Goal: Check status: Check status

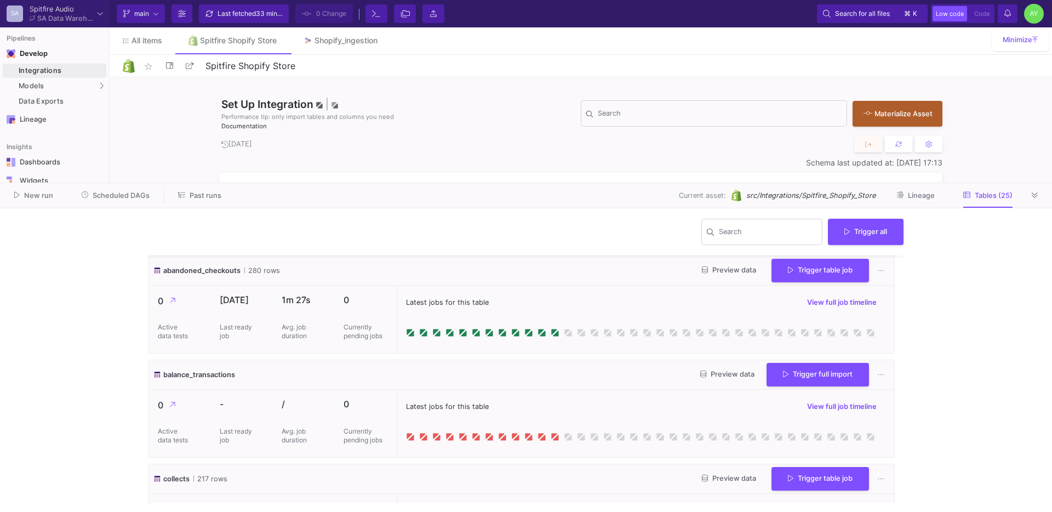
scroll to position [1440, 0]
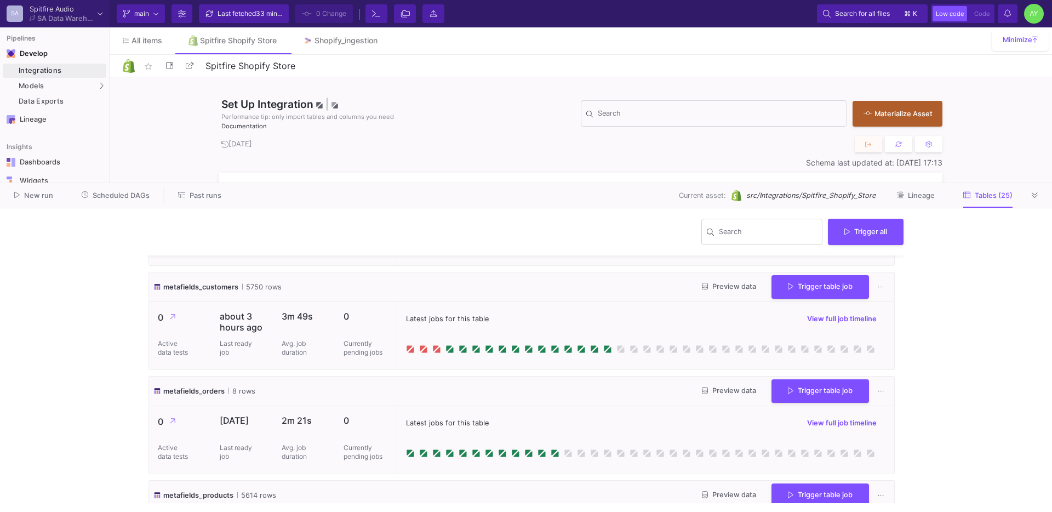
click at [249, 18] on div "Last fetched 33 minutes ago" at bounding box center [250, 13] width 66 height 16
click at [249, 18] on y42-git-sync-button "Last fetched 33 minutes ago" at bounding box center [244, 13] width 96 height 19
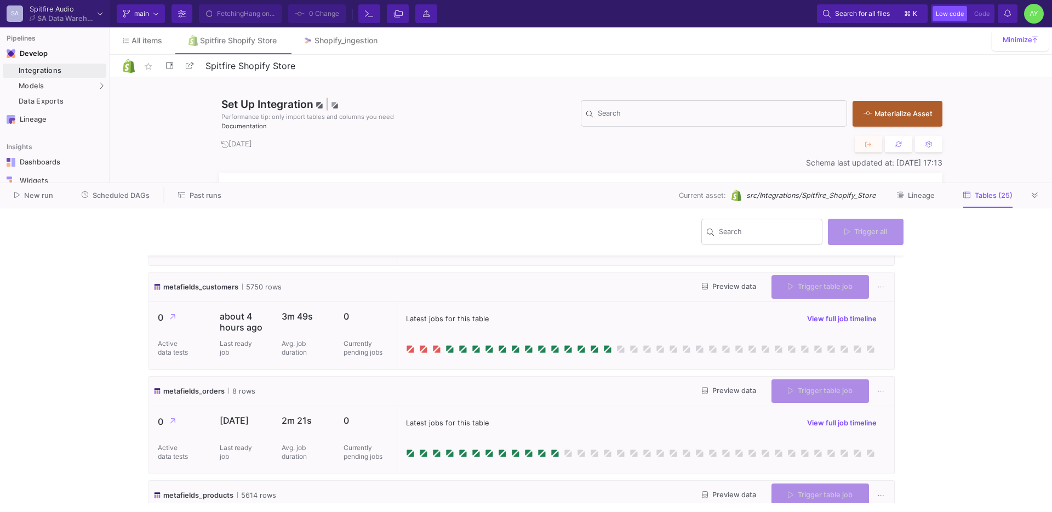
click at [249, 18] on y42-git-sync-button "Fetching Hang on..." at bounding box center [240, 13] width 89 height 19
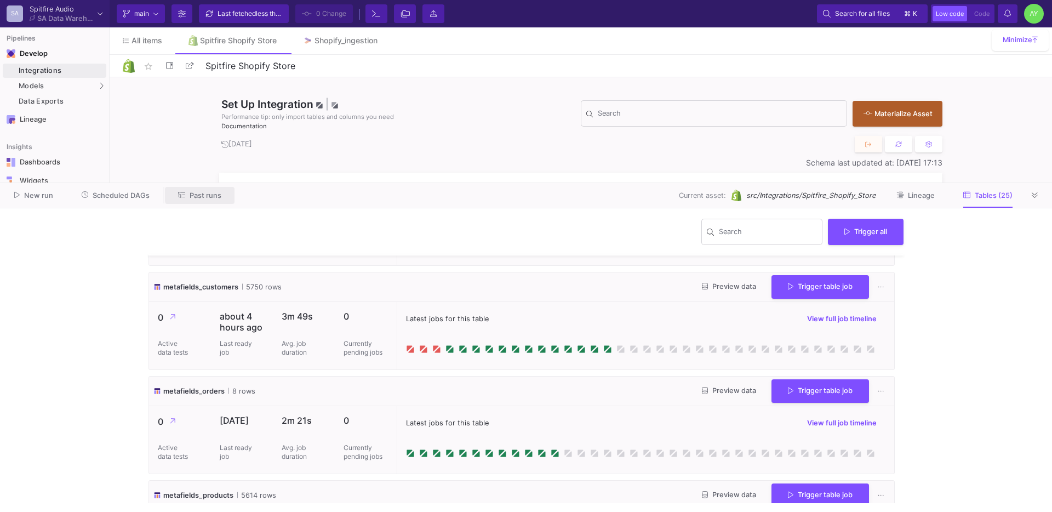
click at [208, 194] on span "Past runs" at bounding box center [206, 195] width 32 height 8
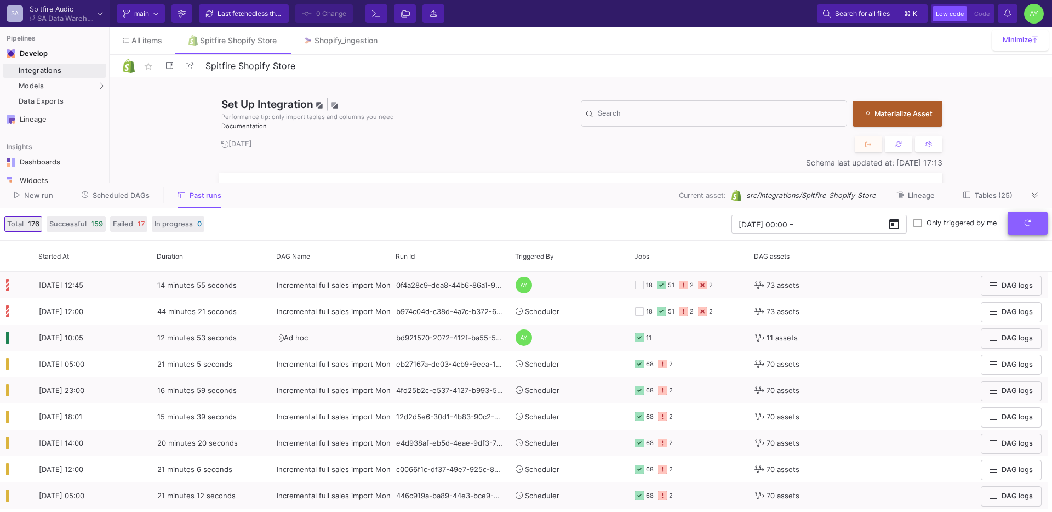
click at [1020, 222] on button "submit" at bounding box center [1027, 223] width 40 height 24
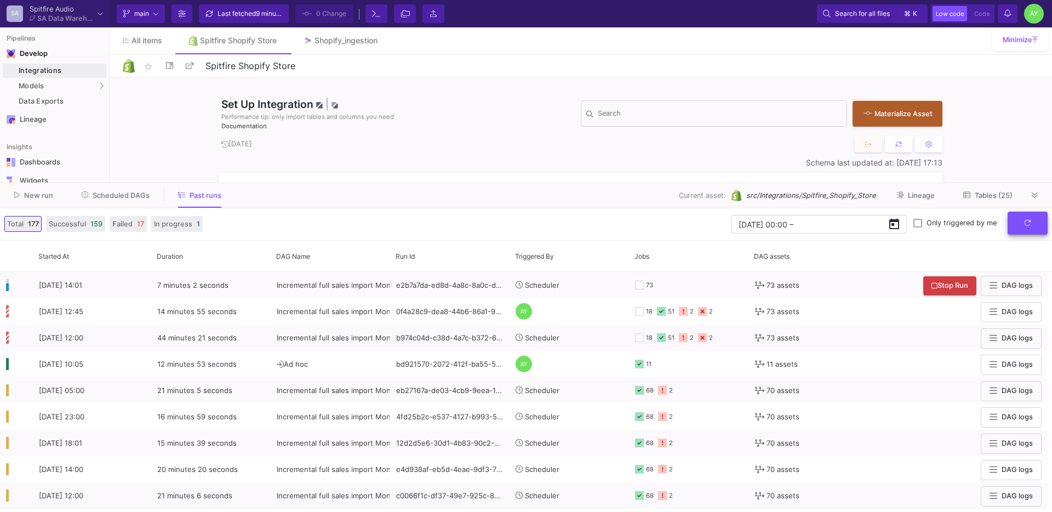
click at [1032, 228] on button "submit" at bounding box center [1027, 223] width 40 height 24
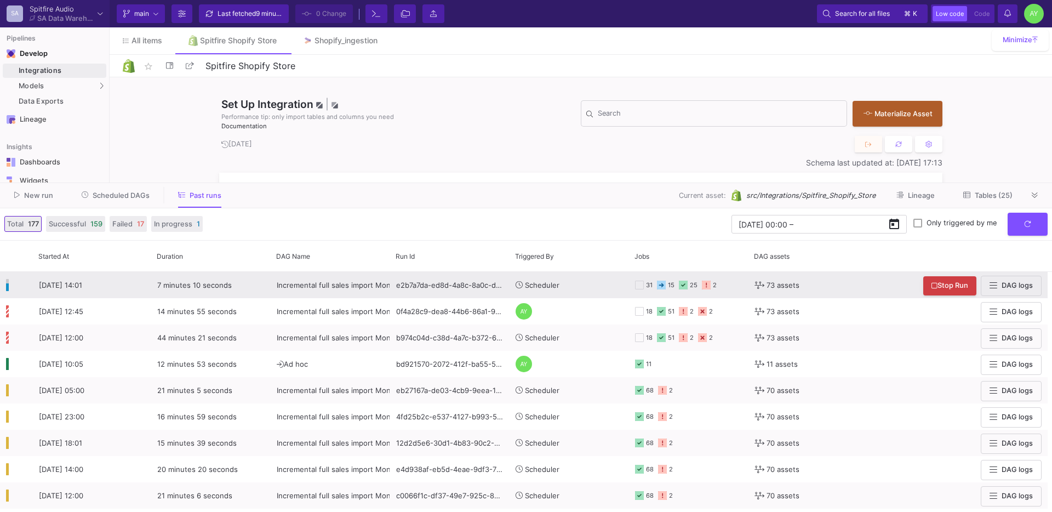
click at [590, 282] on y42-orchestration-triggered-by "Scheduler" at bounding box center [568, 284] width 107 height 25
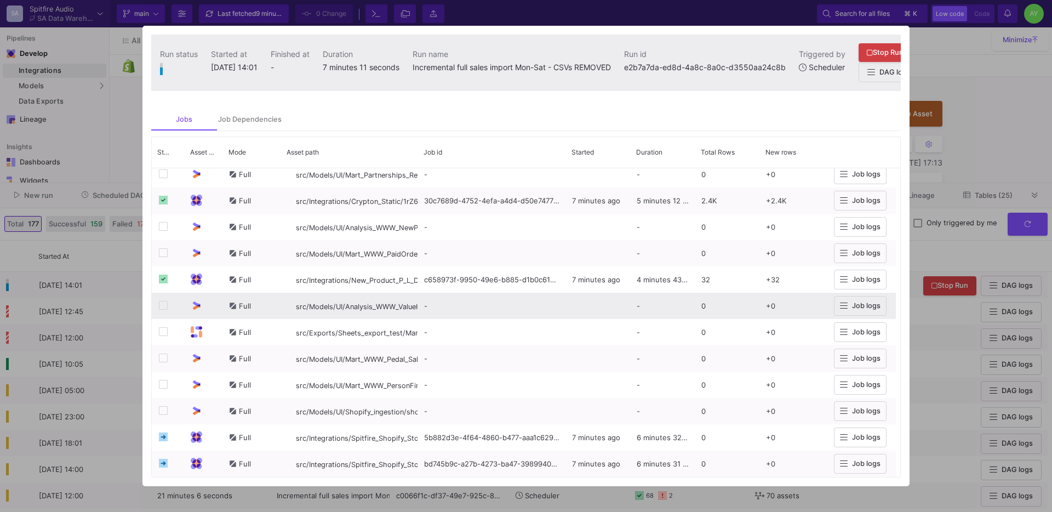
scroll to position [1615, 0]
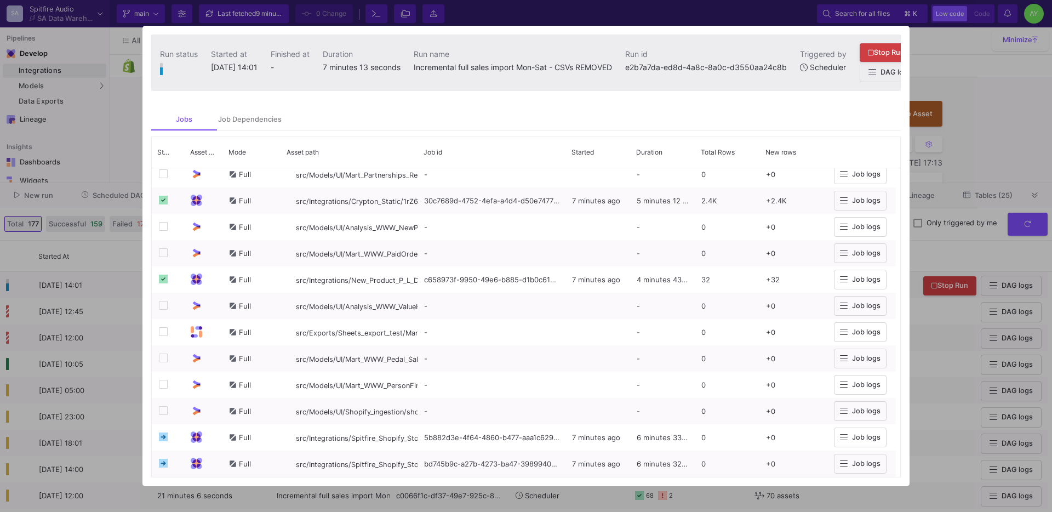
click at [117, 263] on div at bounding box center [526, 256] width 1052 height 512
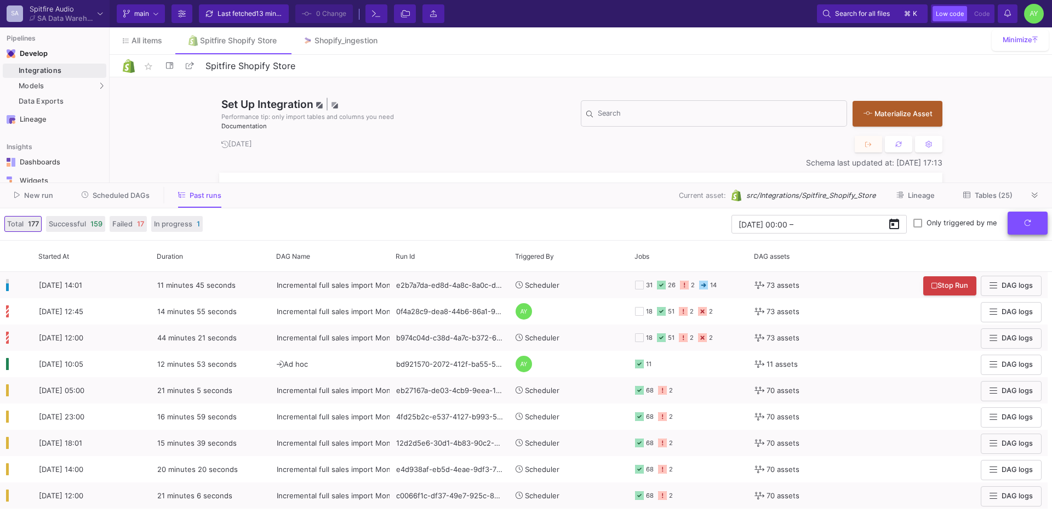
click at [1026, 223] on icon "submit" at bounding box center [1027, 222] width 7 height 7
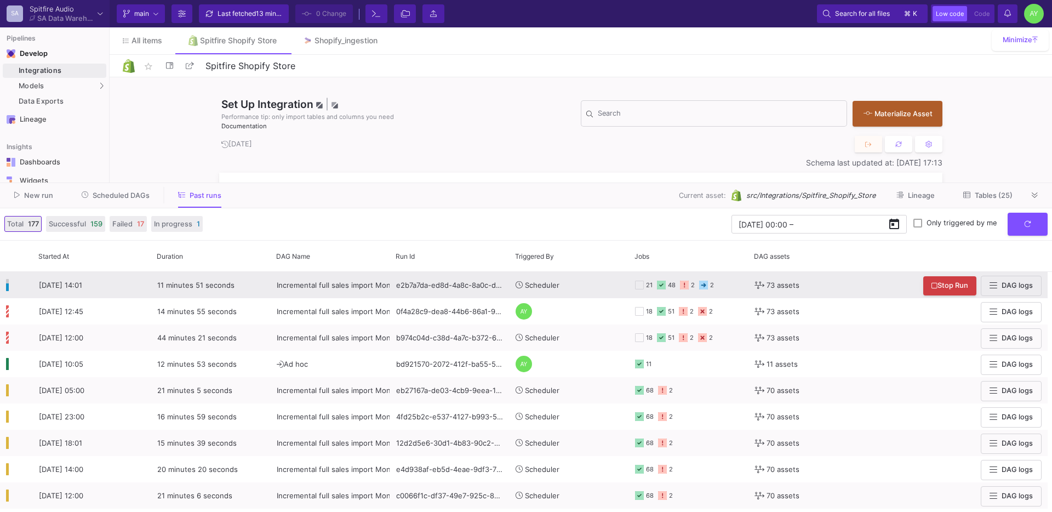
click at [550, 286] on span "Scheduler" at bounding box center [542, 284] width 35 height 9
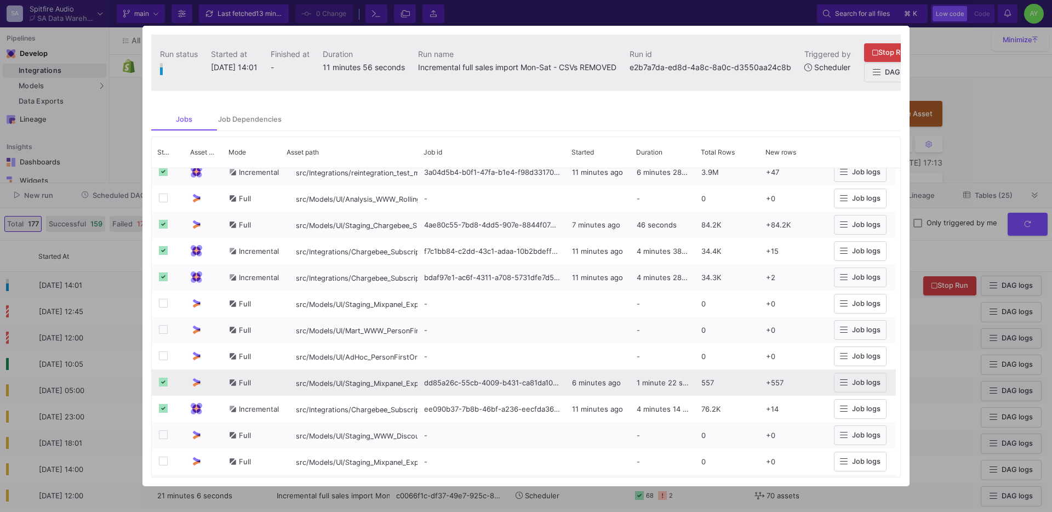
scroll to position [0, 0]
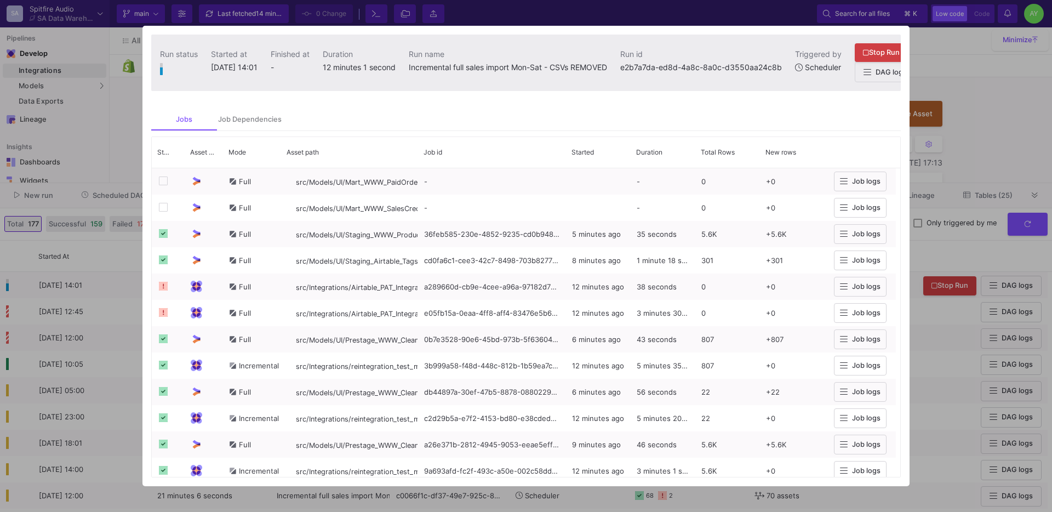
click at [93, 199] on div at bounding box center [526, 256] width 1052 height 512
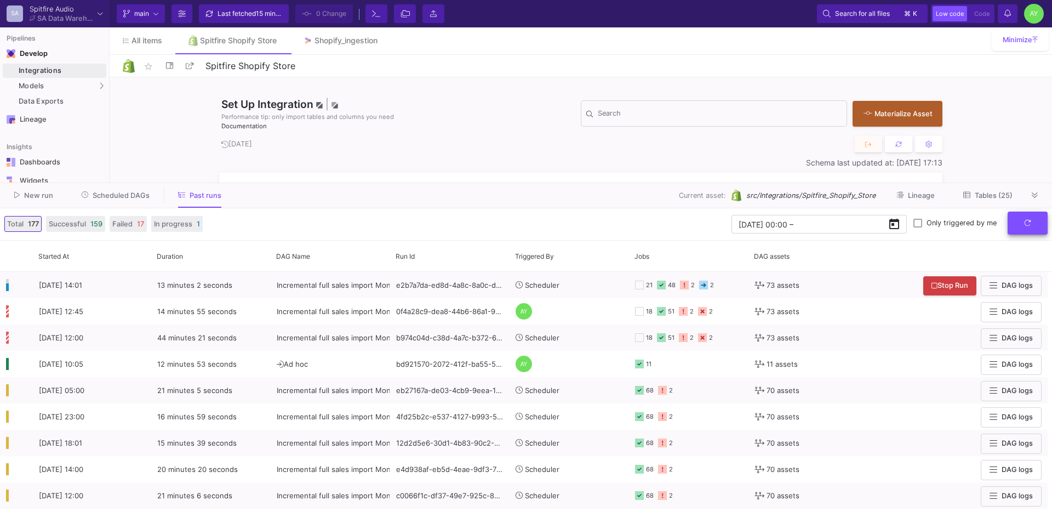
click at [1026, 221] on icon "submit" at bounding box center [1027, 222] width 7 height 7
click at [1019, 226] on button "submit" at bounding box center [1027, 223] width 40 height 24
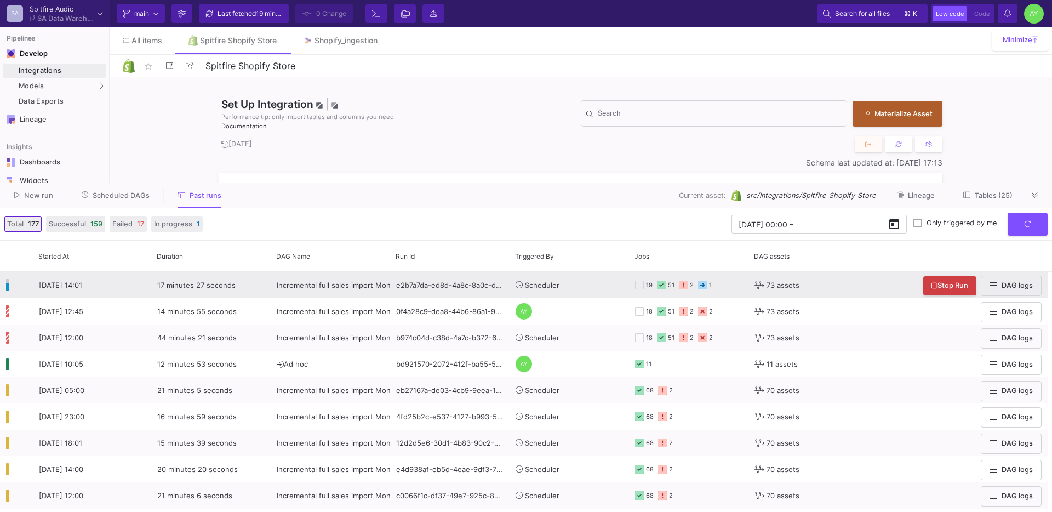
click at [422, 283] on div "e2b7a7da-ed8d-4a8c-8a0c-d3550aa24c8b" at bounding box center [449, 285] width 119 height 26
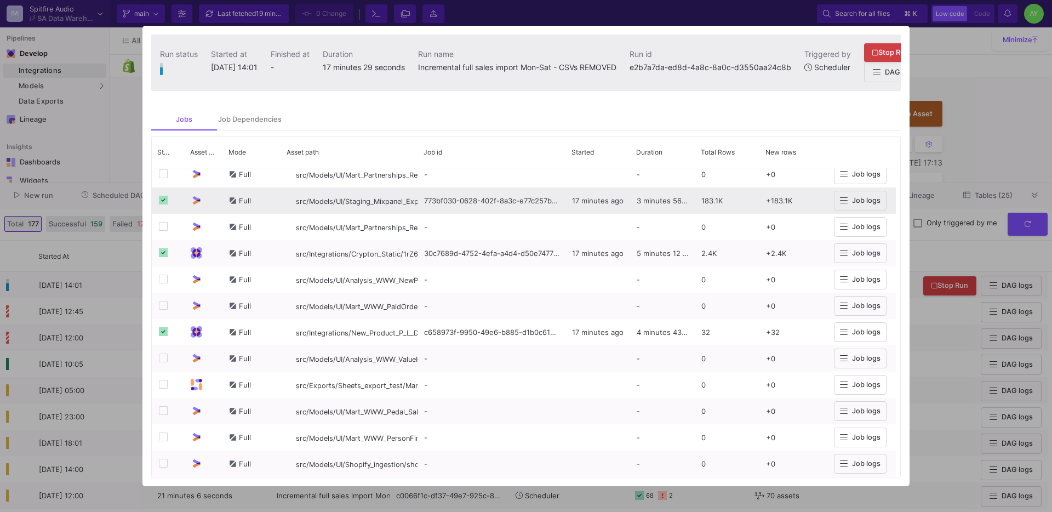
scroll to position [1615, 0]
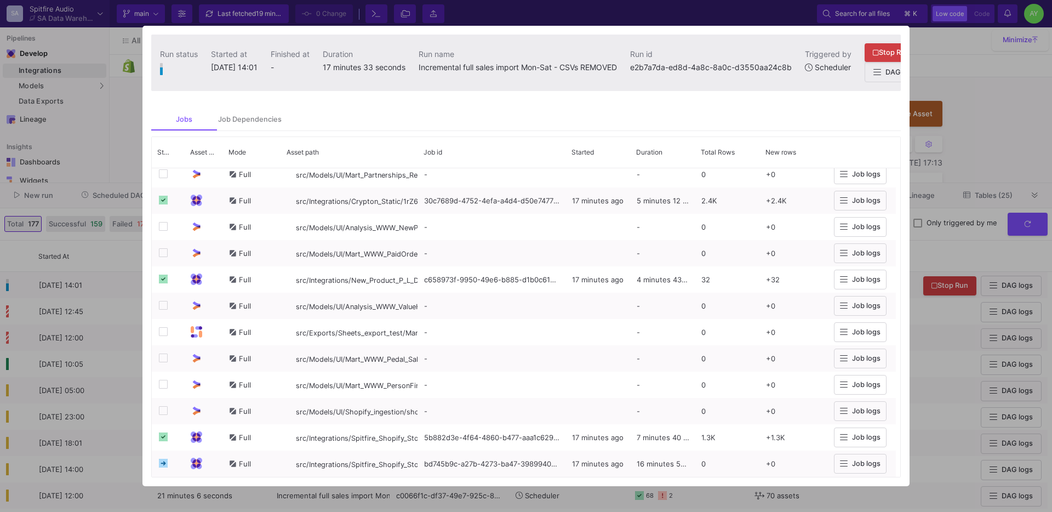
click at [81, 199] on div at bounding box center [526, 256] width 1052 height 512
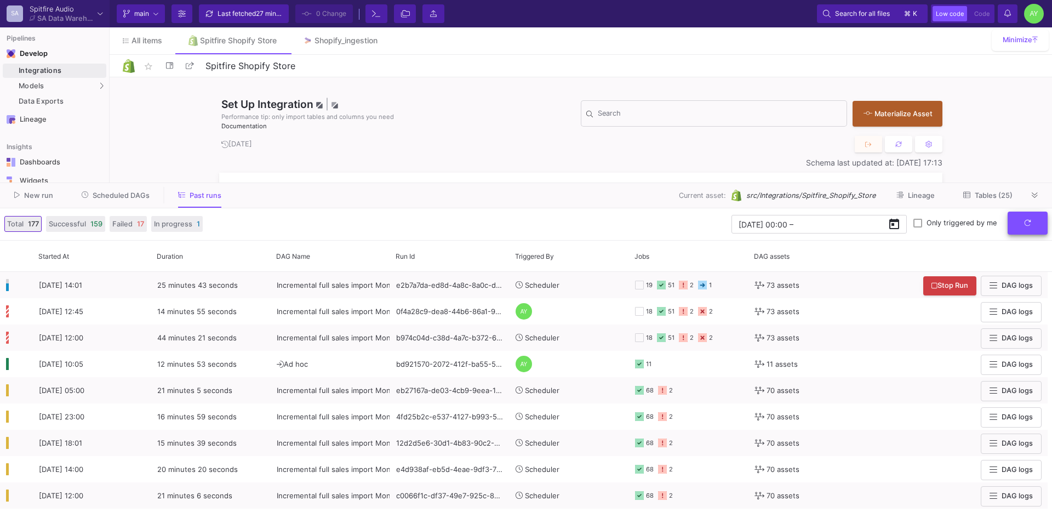
click at [1008, 230] on button "submit" at bounding box center [1027, 223] width 40 height 24
click at [1037, 194] on button at bounding box center [1034, 195] width 16 height 16
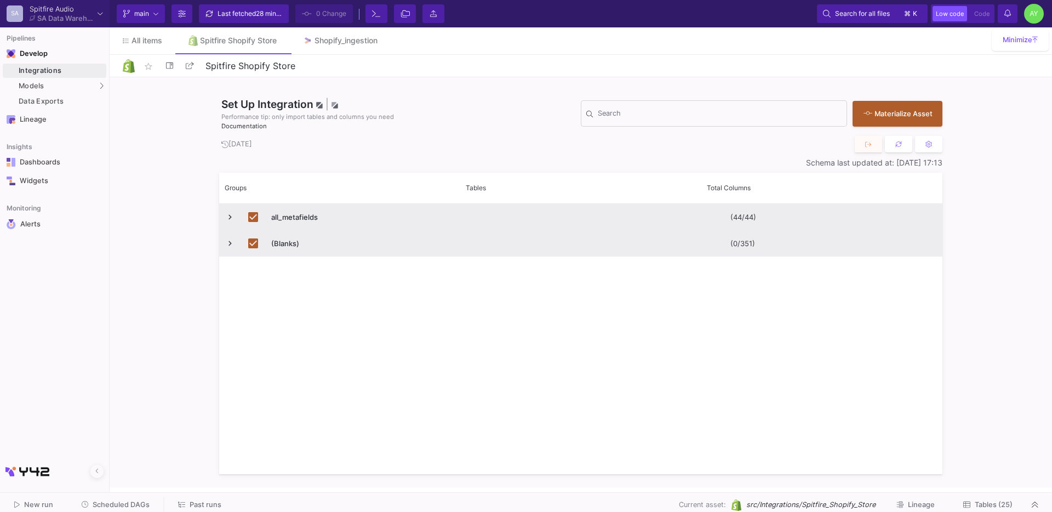
click at [358, 58] on div "star_border Spitfire Shopify Store 22/90" at bounding box center [581, 66] width 916 height 16
click at [348, 55] on div "star_border Spitfire Shopify Store 22/90" at bounding box center [581, 66] width 942 height 22
click at [339, 44] on div "Shopify_ingestion" at bounding box center [345, 40] width 63 height 9
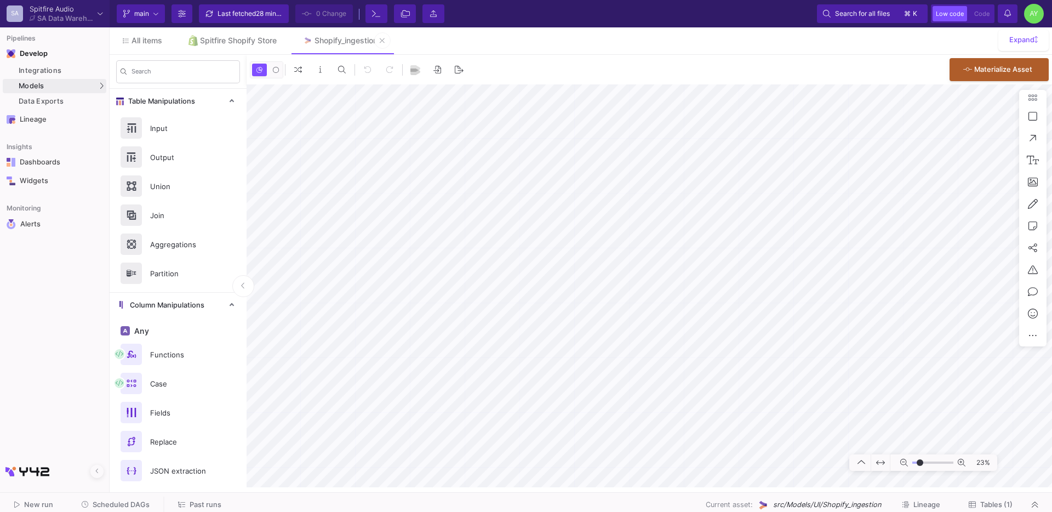
type input "-6"
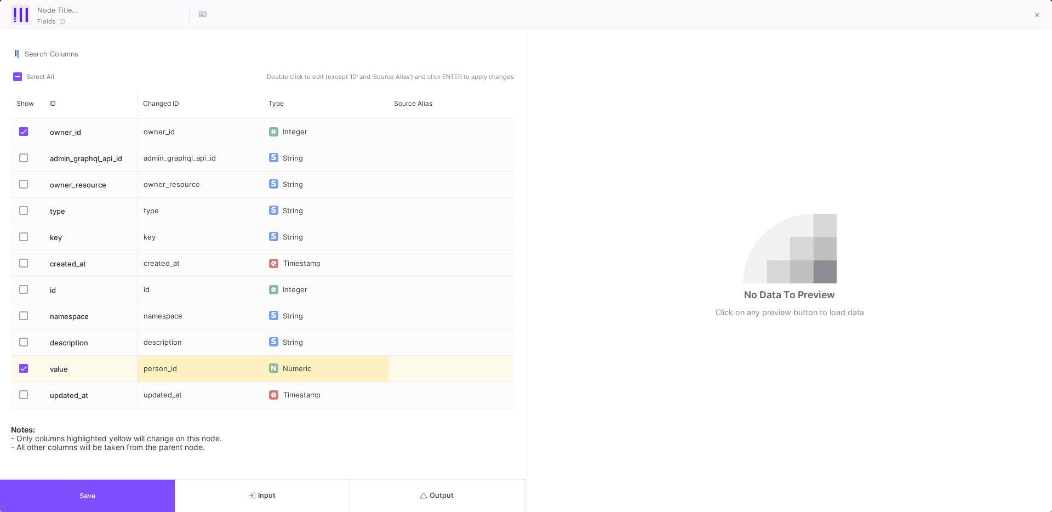
click at [449, 489] on button "Output" at bounding box center [436, 495] width 175 height 32
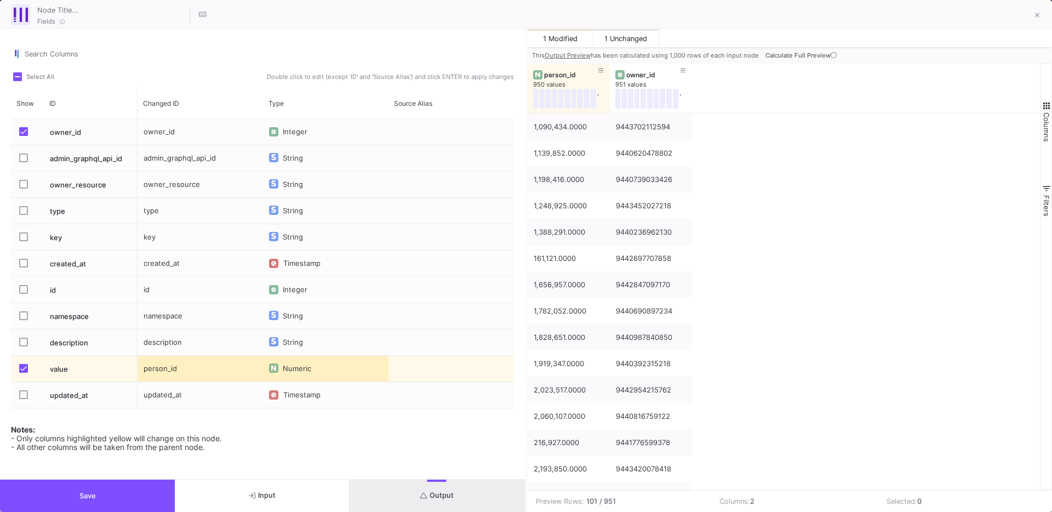
click at [808, 51] on span "Calculate Full Preview" at bounding box center [801, 55] width 73 height 8
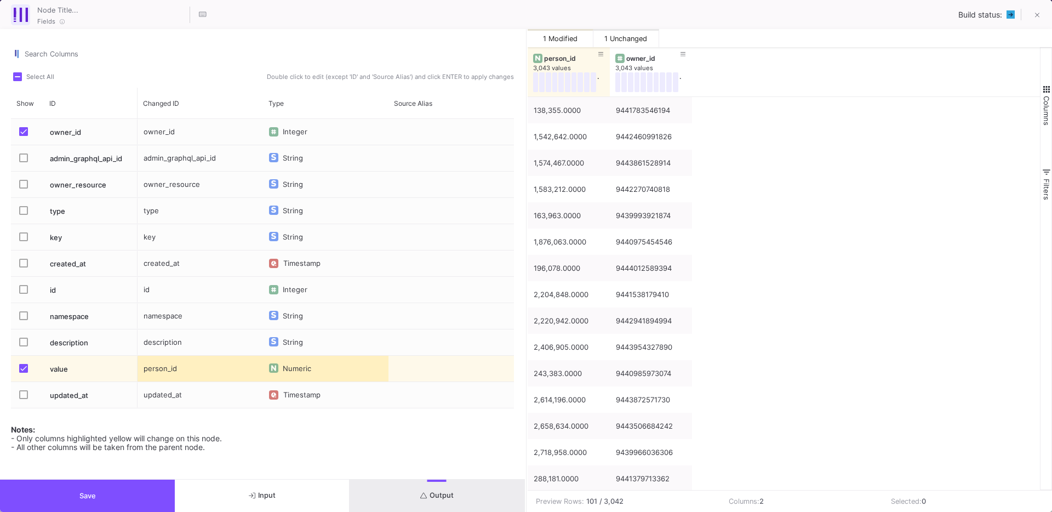
click at [100, 492] on button "Save" at bounding box center [87, 495] width 175 height 32
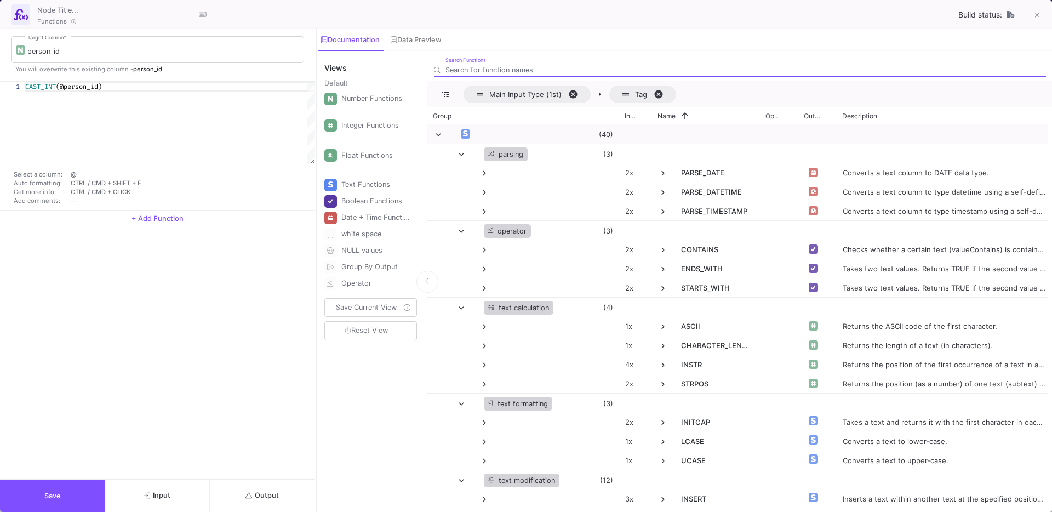
click at [273, 493] on span "Output" at bounding box center [261, 495] width 33 height 8
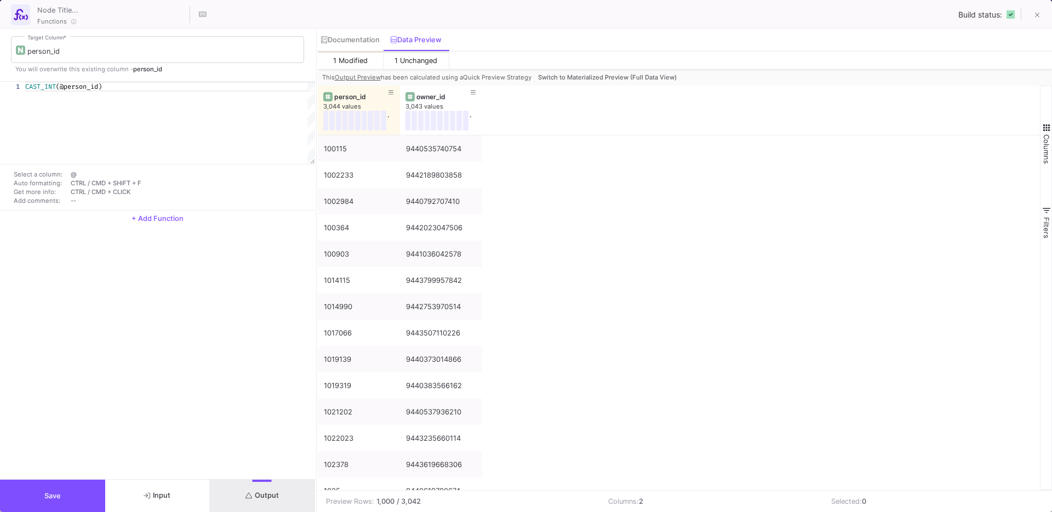
click at [58, 486] on button "Save" at bounding box center [52, 495] width 105 height 32
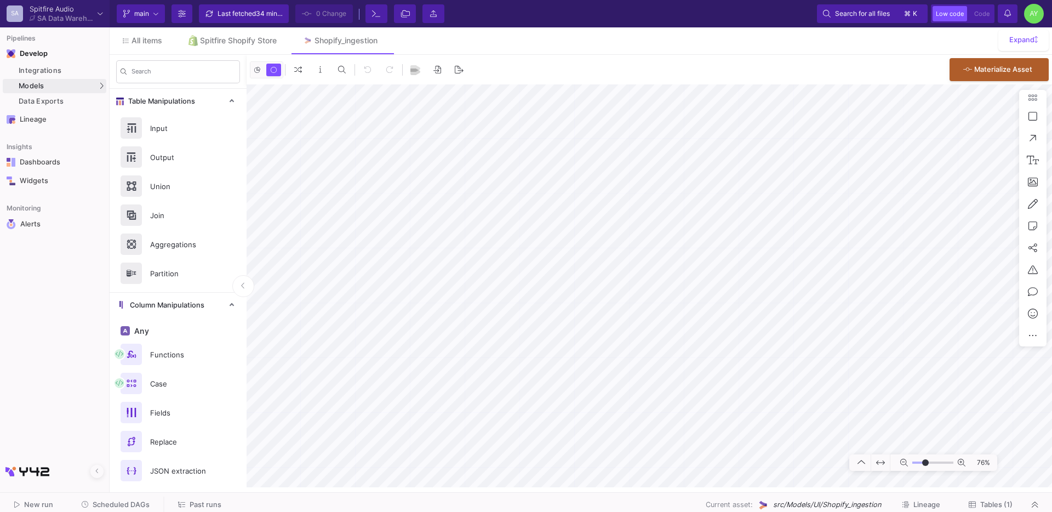
click at [194, 501] on span "Past runs" at bounding box center [206, 504] width 32 height 8
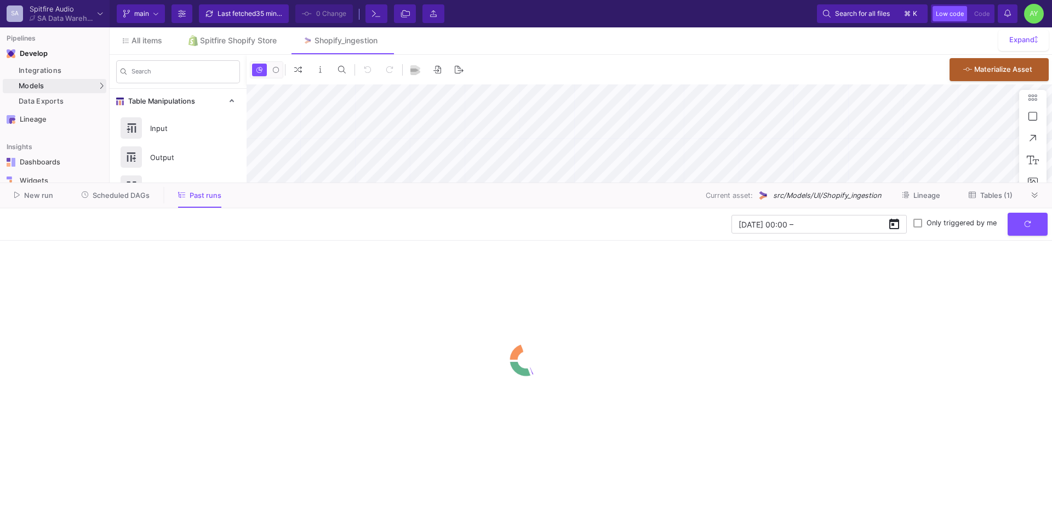
type input "-35"
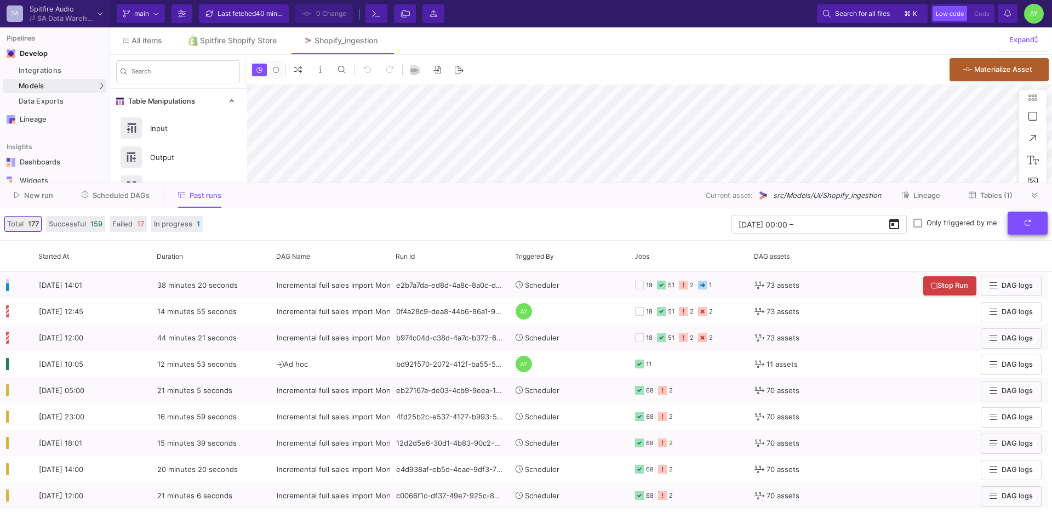
click at [1030, 220] on icon "submit" at bounding box center [1027, 223] width 6 height 6
click at [1032, 222] on button "submit" at bounding box center [1027, 223] width 40 height 24
